Goal: Check status: Check status

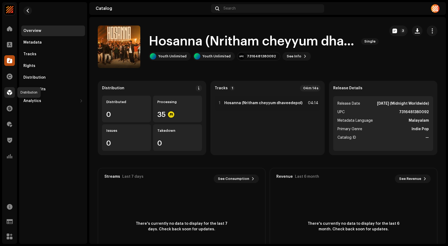
click at [7, 93] on span at bounding box center [9, 92] width 5 height 4
click at [11, 109] on span at bounding box center [10, 108] width 6 height 4
click at [10, 94] on span at bounding box center [9, 92] width 5 height 4
click at [9, 125] on span at bounding box center [9, 124] width 5 height 4
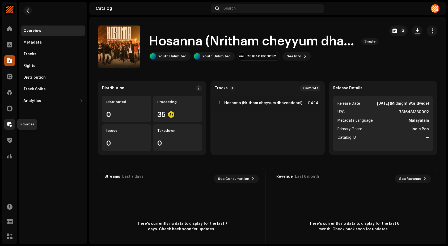
click at [10, 122] on span at bounding box center [9, 124] width 5 height 4
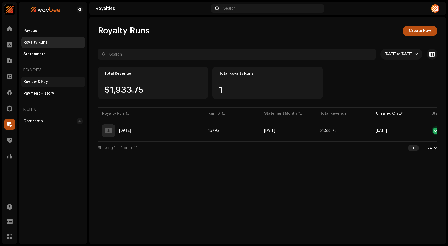
scroll to position [0, 46]
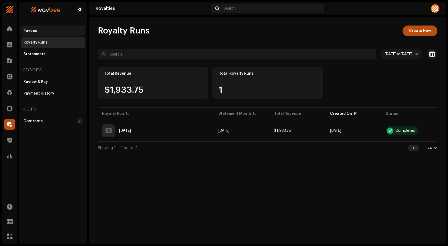
click at [37, 31] on div "Payees" at bounding box center [53, 31] width 60 height 4
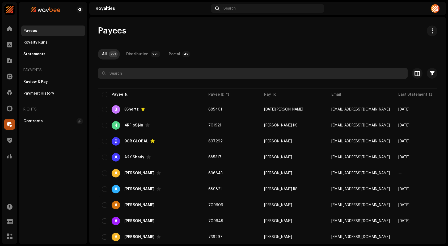
click at [153, 74] on input "text" at bounding box center [253, 73] width 310 height 11
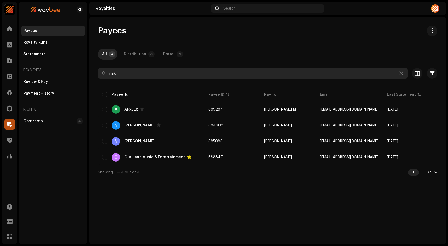
type input "nak"
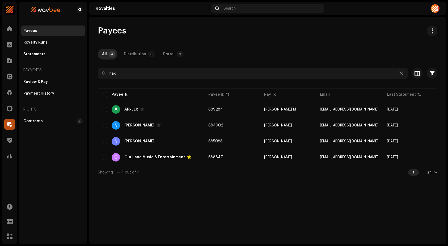
click at [257, 198] on div "Payees All 4 Distribution 3 Portal 1 nak Selected 0 Select all 4 Options Filter…" at bounding box center [267, 130] width 356 height 227
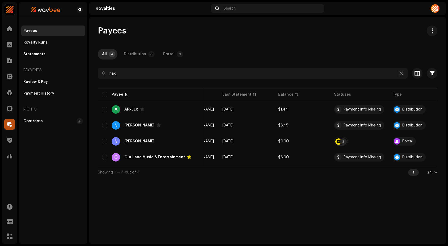
scroll to position [0, 165]
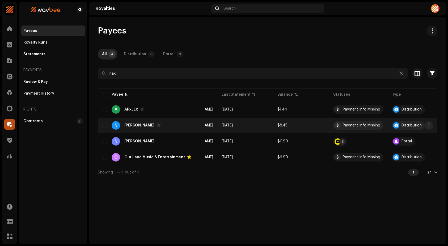
click at [138, 122] on div "N Nakshathra Santhosh" at bounding box center [151, 125] width 98 height 9
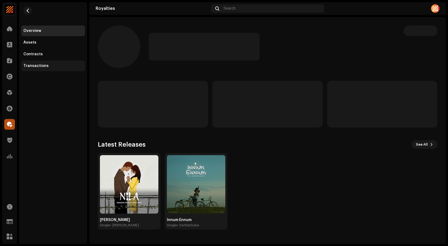
click at [44, 65] on div "Transactions" at bounding box center [35, 66] width 25 height 4
